Goal: Task Accomplishment & Management: Complete application form

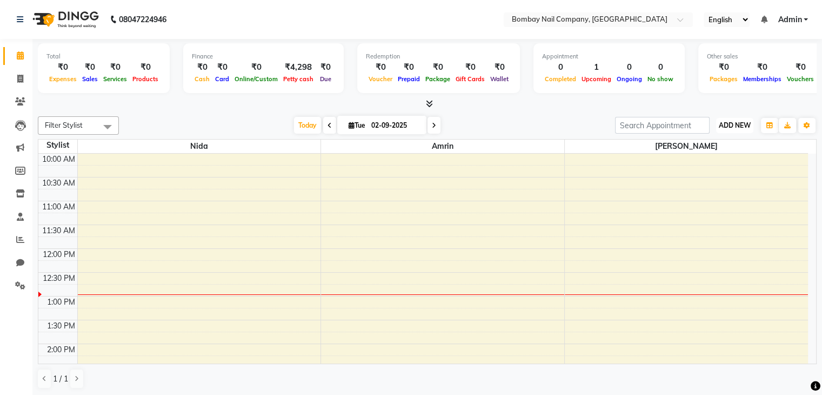
click at [733, 124] on span "ADD NEW" at bounding box center [735, 125] width 32 height 8
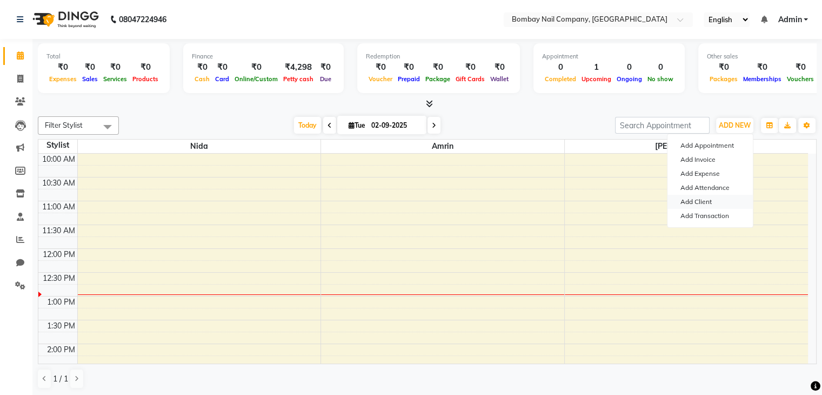
click at [695, 198] on link "Add Client" at bounding box center [710, 202] width 85 height 14
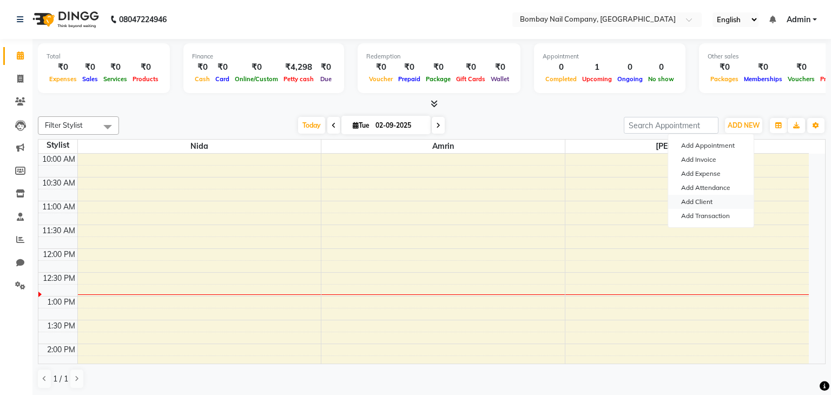
select select "56828"
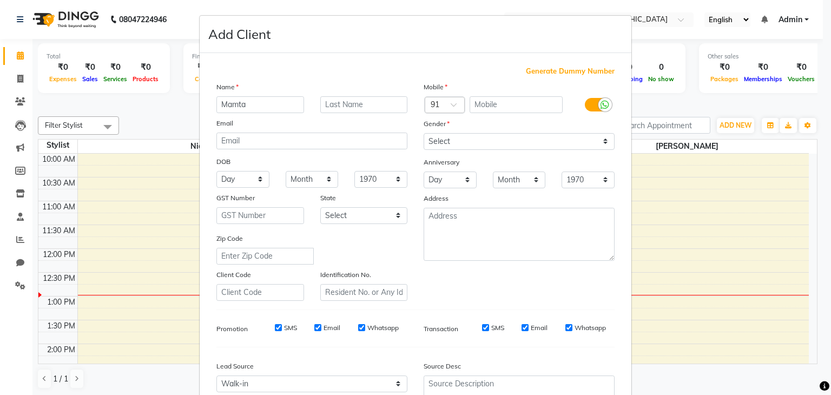
type input "Mamta"
click at [350, 98] on input "text" at bounding box center [364, 104] width 88 height 17
type input "Mehta"
click at [510, 112] on input "text" at bounding box center [516, 104] width 94 height 17
type input "8080045876"
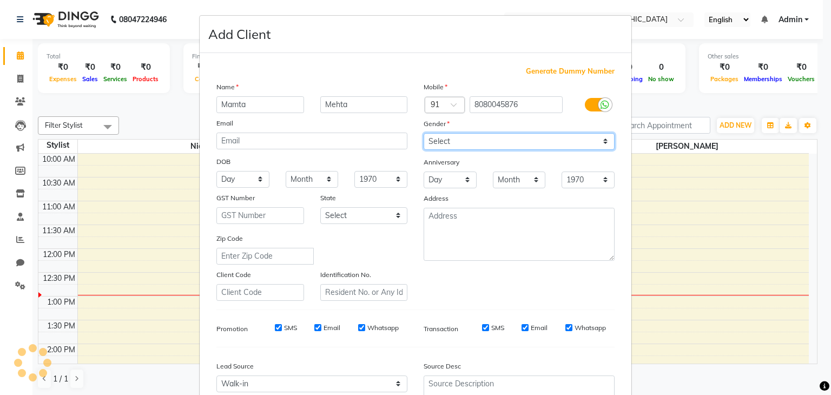
click at [485, 139] on select "Select Male Female Other Prefer Not To Say" at bounding box center [518, 141] width 191 height 17
select select "female"
click at [423, 134] on select "Select Male Female Other Prefer Not To Say" at bounding box center [518, 141] width 191 height 17
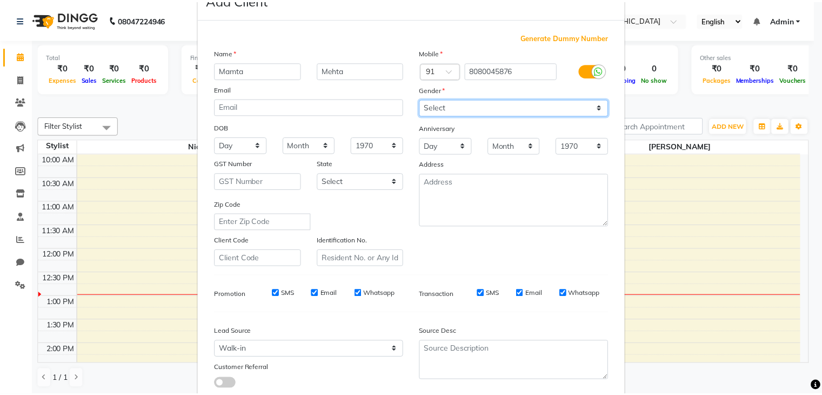
scroll to position [110, 0]
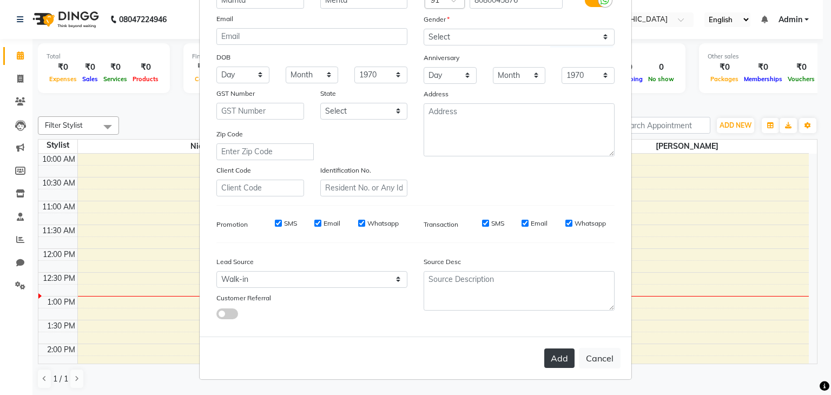
click at [559, 360] on button "Add" at bounding box center [559, 357] width 30 height 19
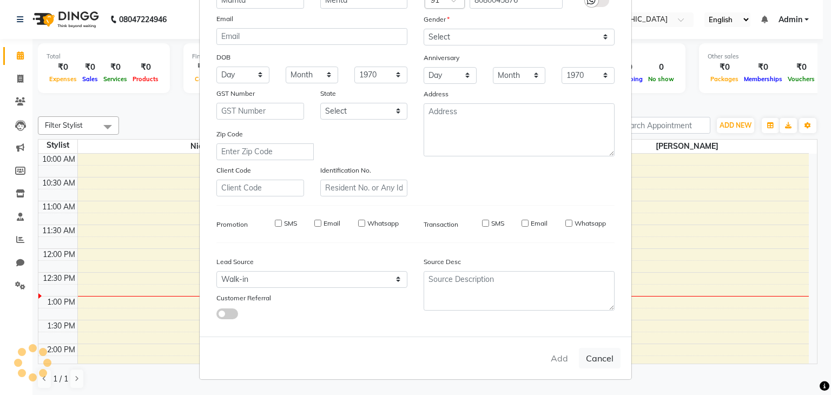
select select
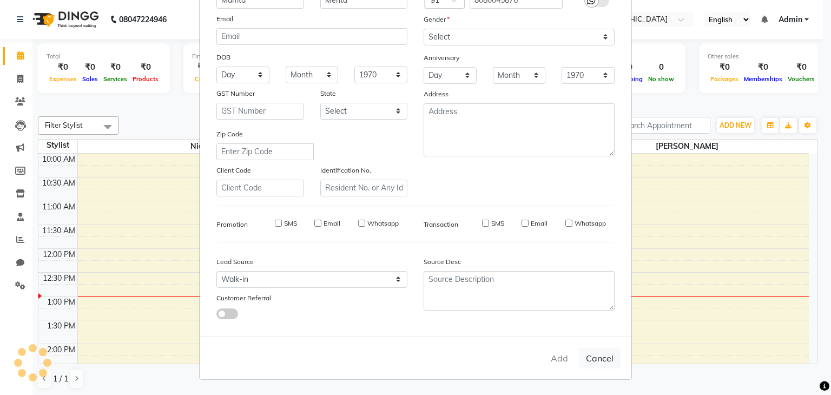
select select
checkbox input "false"
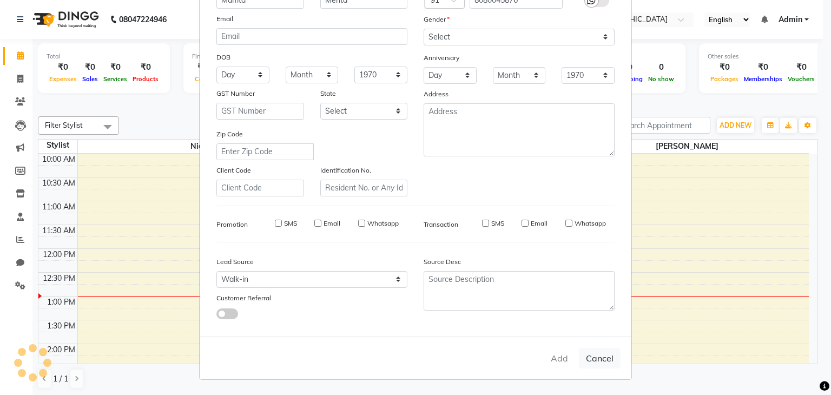
checkbox input "false"
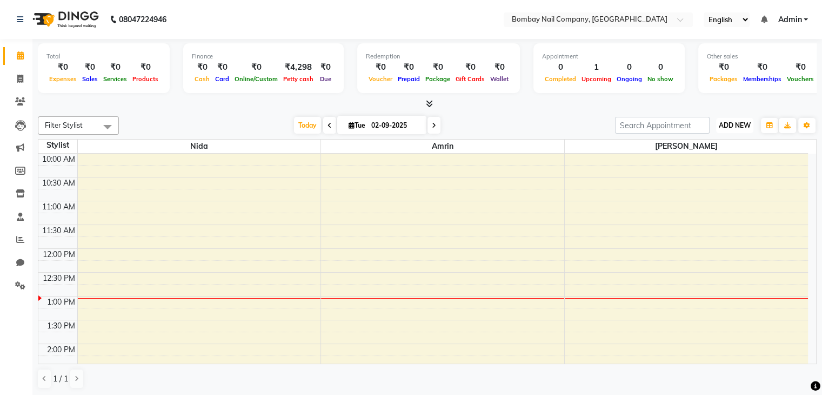
click at [726, 123] on span "ADD NEW" at bounding box center [735, 125] width 32 height 8
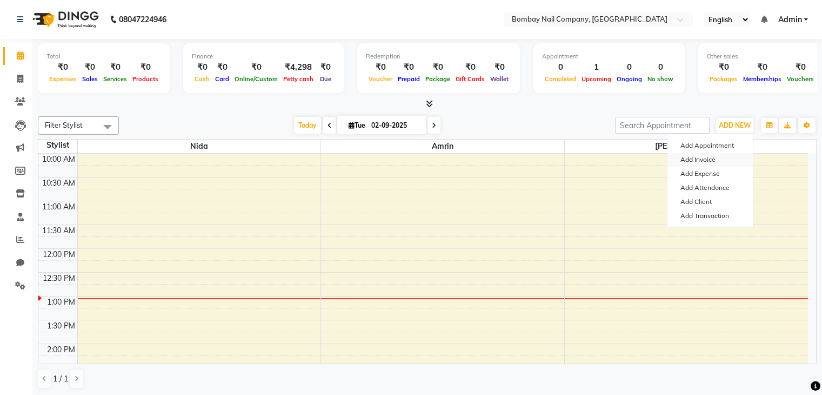
click at [719, 161] on link "Add Invoice" at bounding box center [710, 159] width 85 height 14
select select "8785"
select select "service"
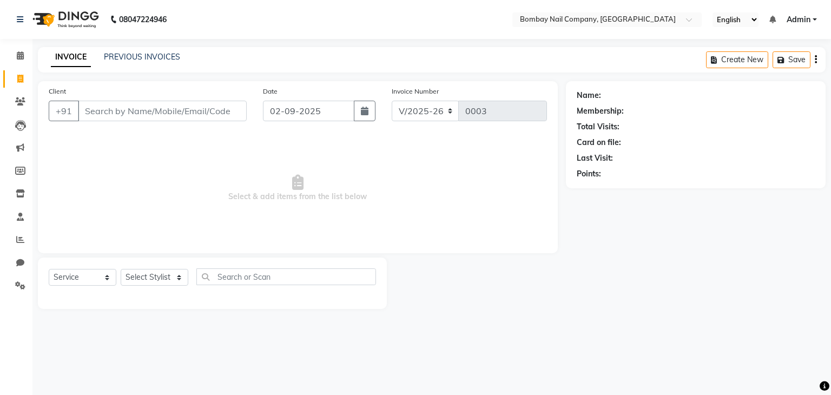
click at [170, 114] on input "Client" at bounding box center [162, 111] width 169 height 21
type input "m"
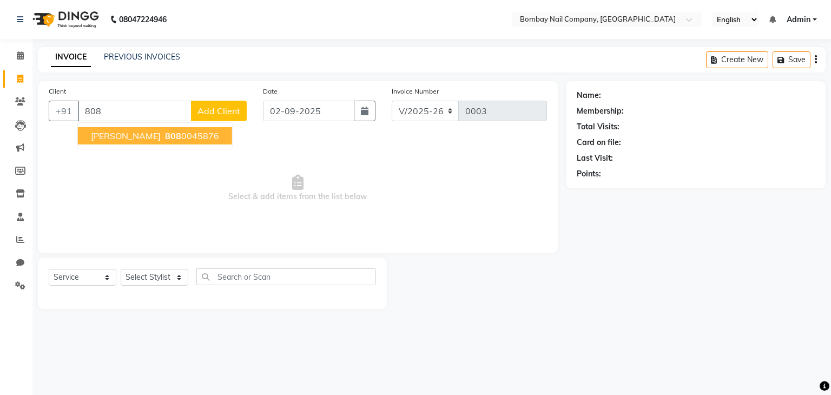
click at [171, 137] on ngb-highlight "808 0045876" at bounding box center [191, 135] width 56 height 11
type input "8080045876"
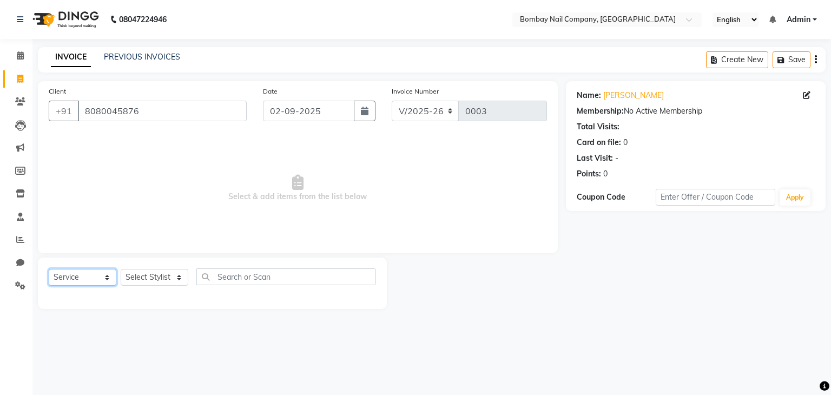
click at [97, 284] on select "Select Service Product Membership Package Voucher Prepaid Gift Card" at bounding box center [83, 277] width 68 height 17
click at [49, 269] on select "Select Service Product Membership Package Voucher Prepaid Gift Card" at bounding box center [83, 277] width 68 height 17
click at [158, 277] on select "Select Stylist Amrin Nida Nishi Shaikh" at bounding box center [155, 277] width 68 height 17
select select "90273"
click at [121, 269] on select "Select Stylist Amrin Nida Nishi Shaikh" at bounding box center [155, 277] width 68 height 17
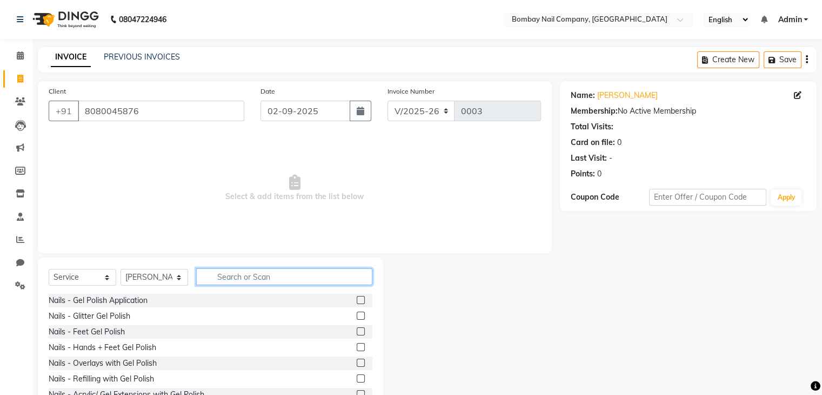
click at [255, 276] on input "text" at bounding box center [284, 276] width 176 height 17
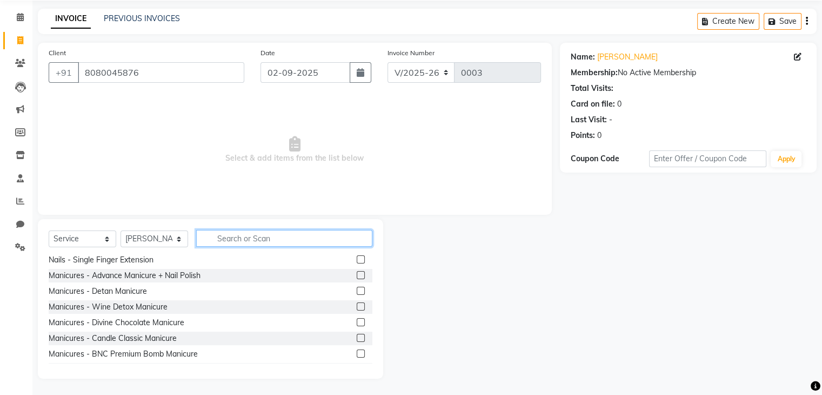
scroll to position [109, 0]
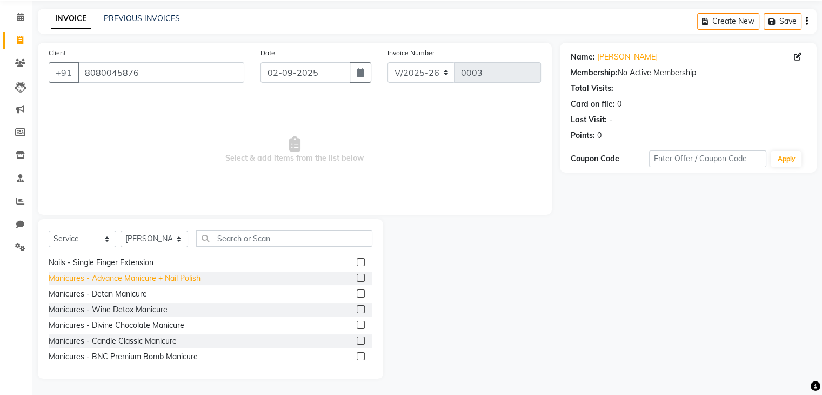
click at [194, 277] on div "Manicures - Advance Manicure + Nail Polish" at bounding box center [125, 278] width 152 height 11
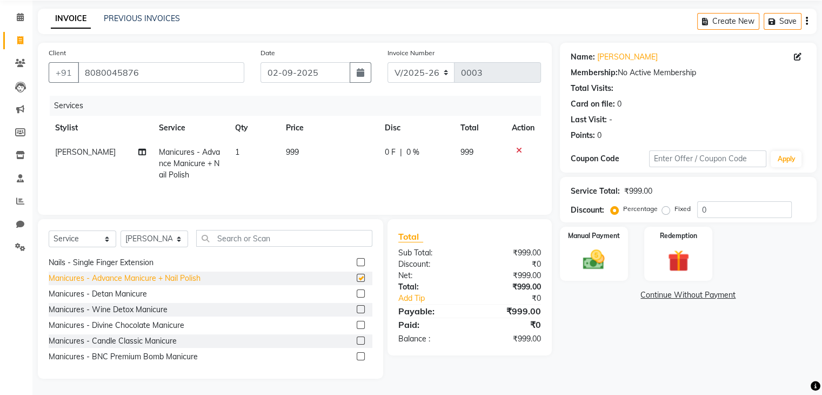
checkbox input "false"
click at [288, 149] on span "999" at bounding box center [292, 152] width 13 height 10
select select "90273"
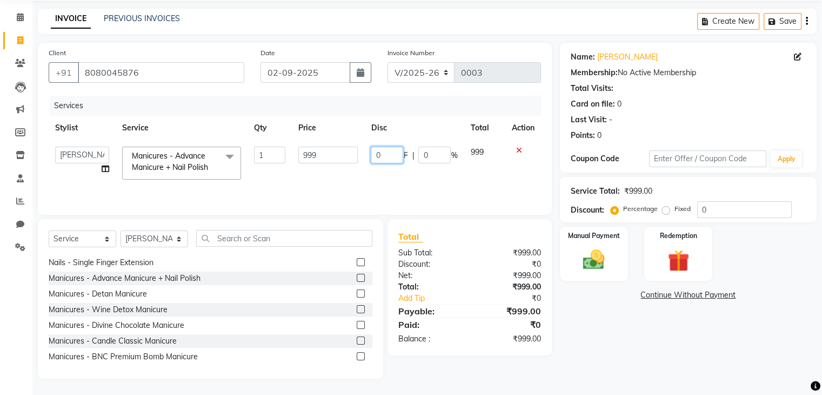
click at [387, 151] on input "0" at bounding box center [387, 155] width 32 height 17
type input "0300"
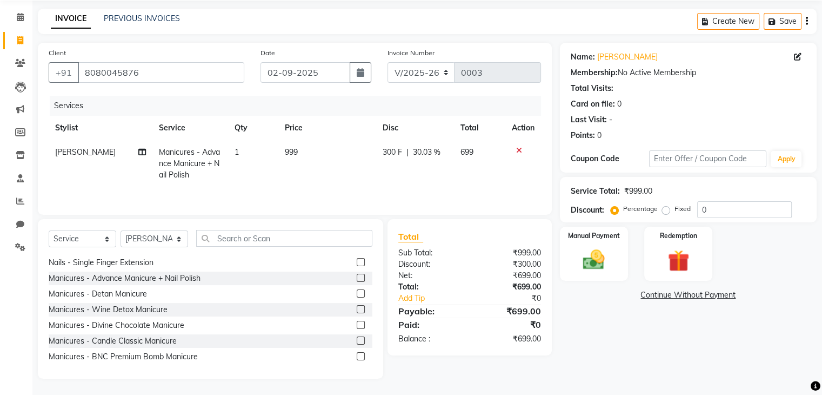
click at [415, 133] on th "Disc" at bounding box center [415, 128] width 78 height 24
click at [589, 258] on img at bounding box center [594, 260] width 36 height 26
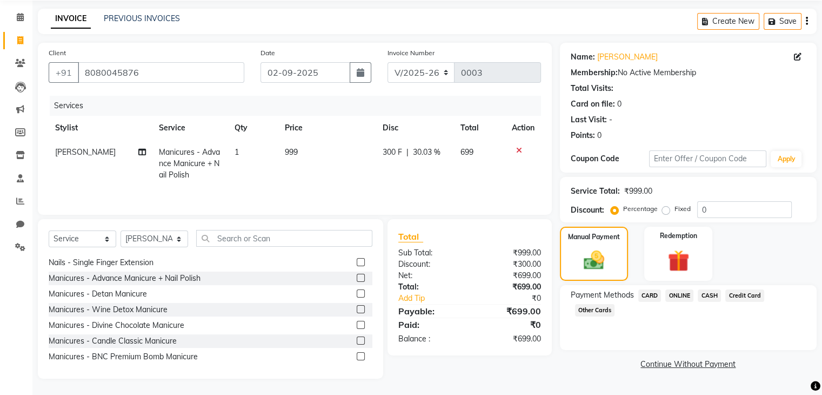
click at [712, 294] on span "CASH" at bounding box center [709, 295] width 23 height 12
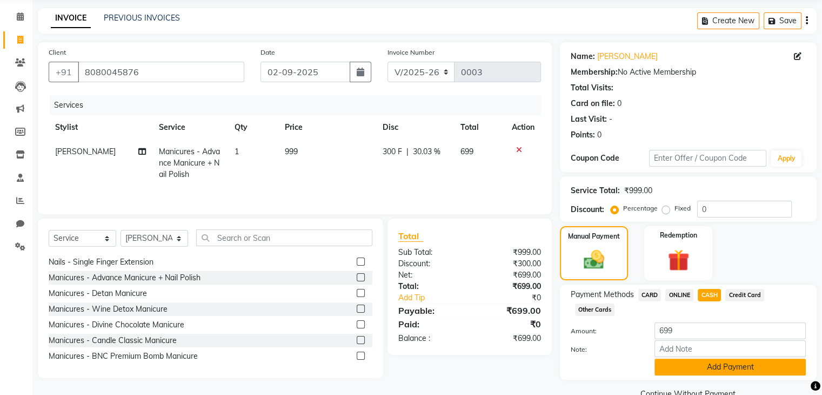
scroll to position [63, 0]
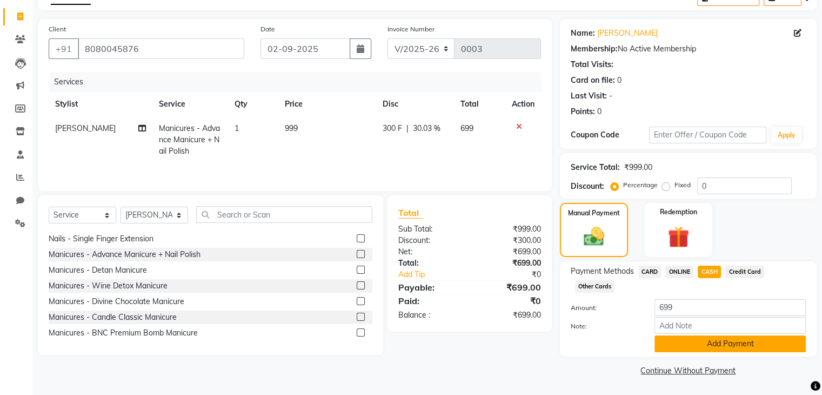
click at [709, 342] on button "Add Payment" at bounding box center [730, 343] width 151 height 17
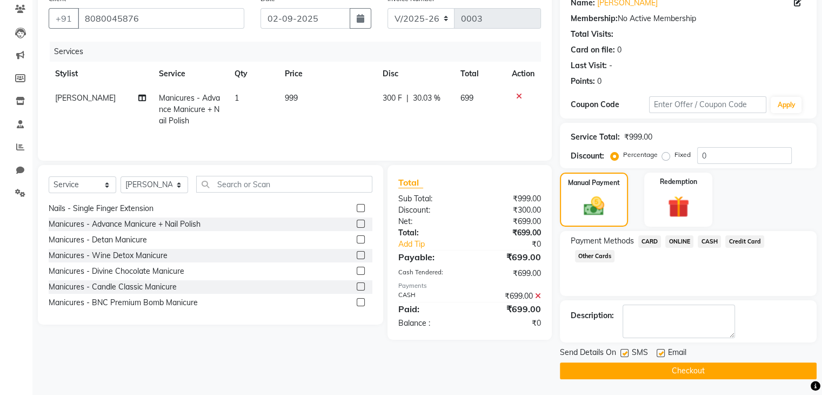
scroll to position [92, 0]
click at [687, 374] on button "Checkout" at bounding box center [688, 371] width 257 height 17
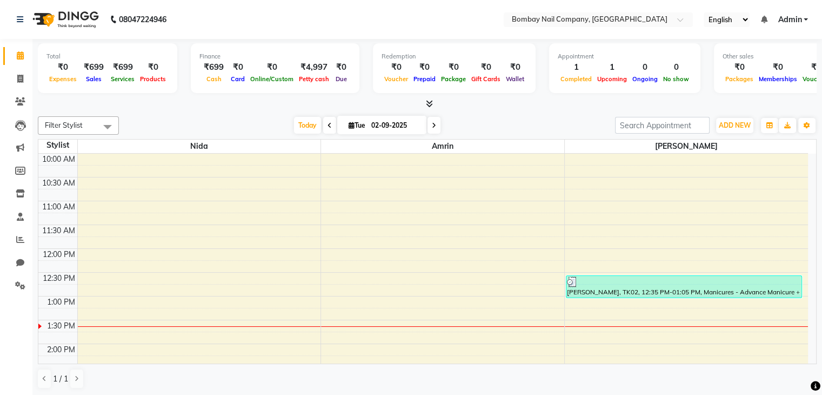
scroll to position [1, 0]
